Goal: Check status

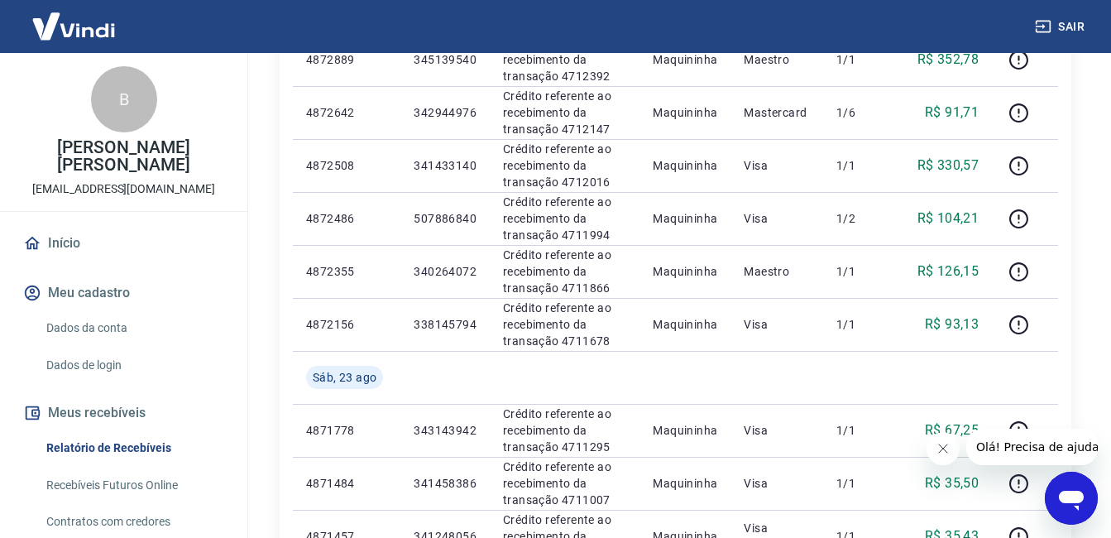
scroll to position [497, 0]
